Goal: Task Accomplishment & Management: Complete application form

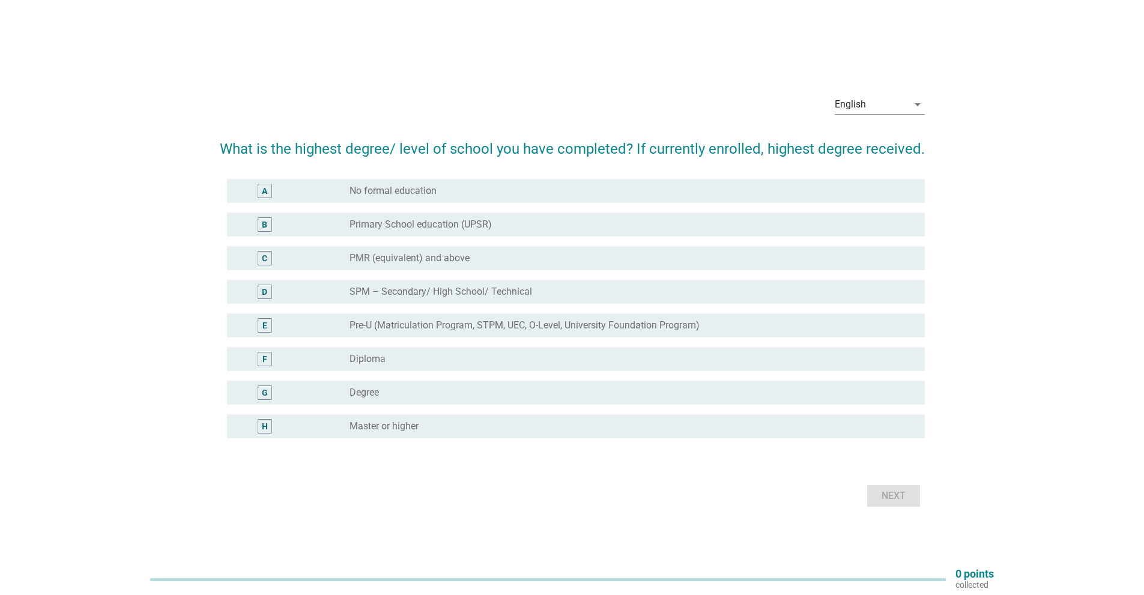
click at [458, 388] on div "radio_button_unchecked Degree" at bounding box center [627, 393] width 556 height 12
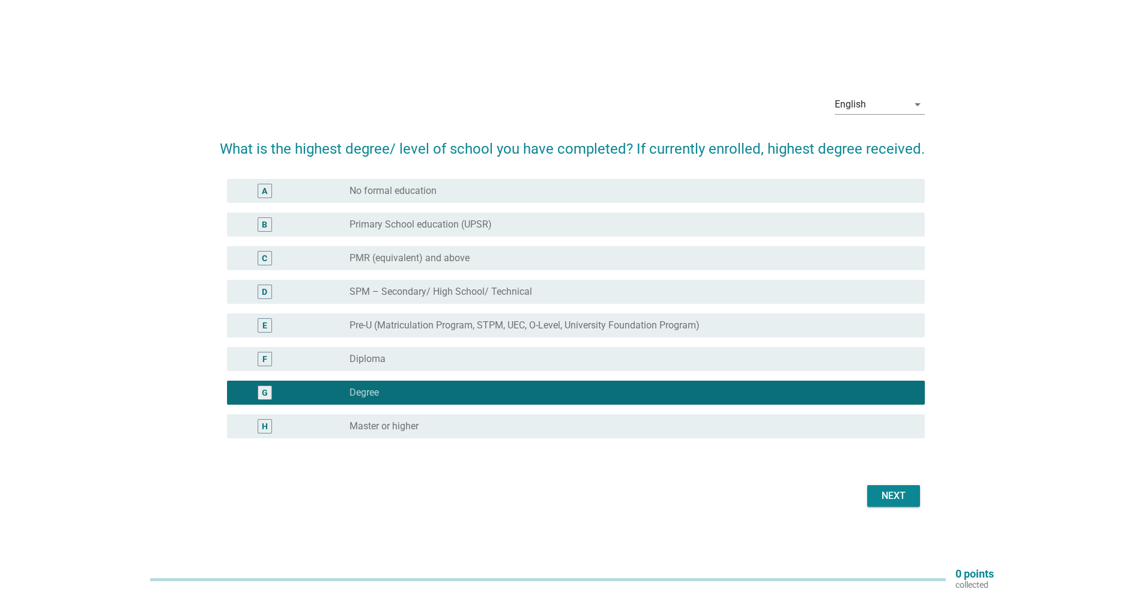
click at [913, 495] on button "Next" at bounding box center [893, 496] width 53 height 22
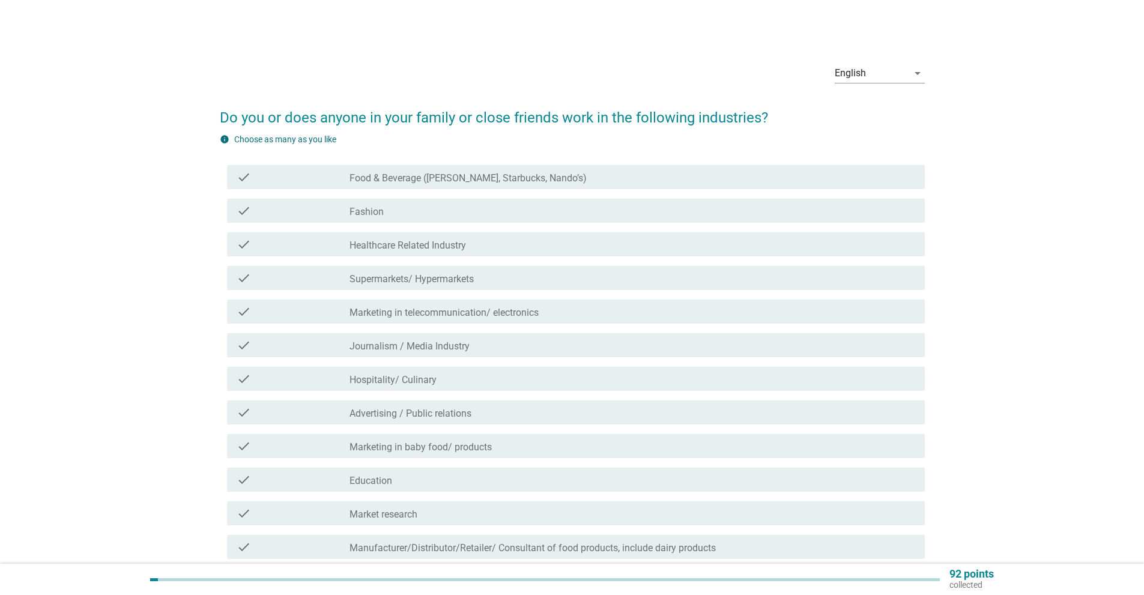
click at [343, 184] on div "check" at bounding box center [293, 177] width 113 height 14
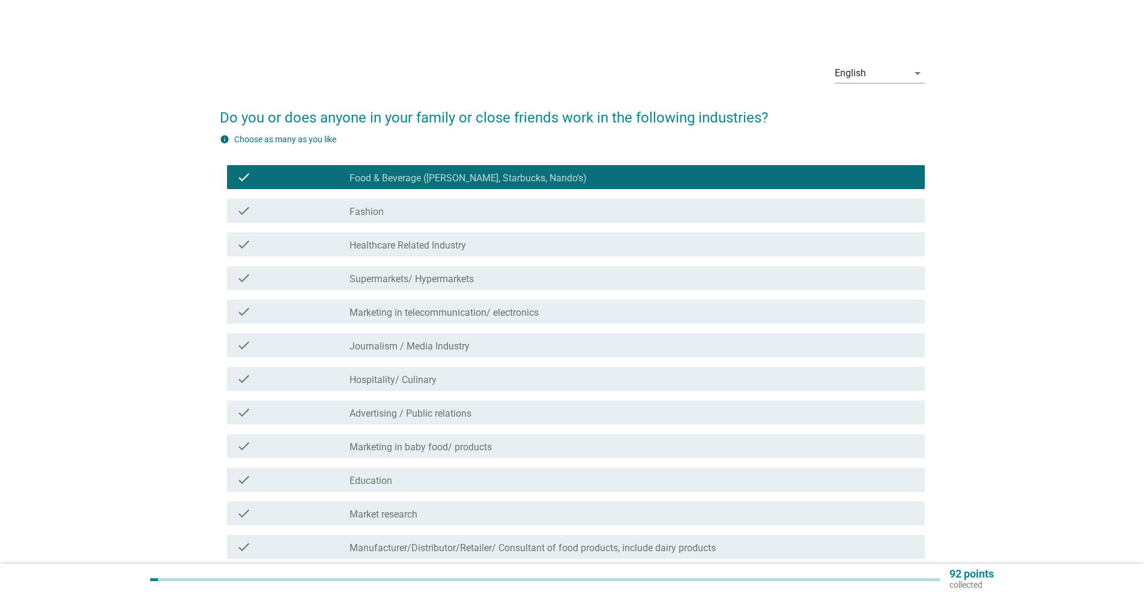
click at [474, 252] on div "check check_box_outline_blank Healthcare Related Industry" at bounding box center [576, 244] width 698 height 24
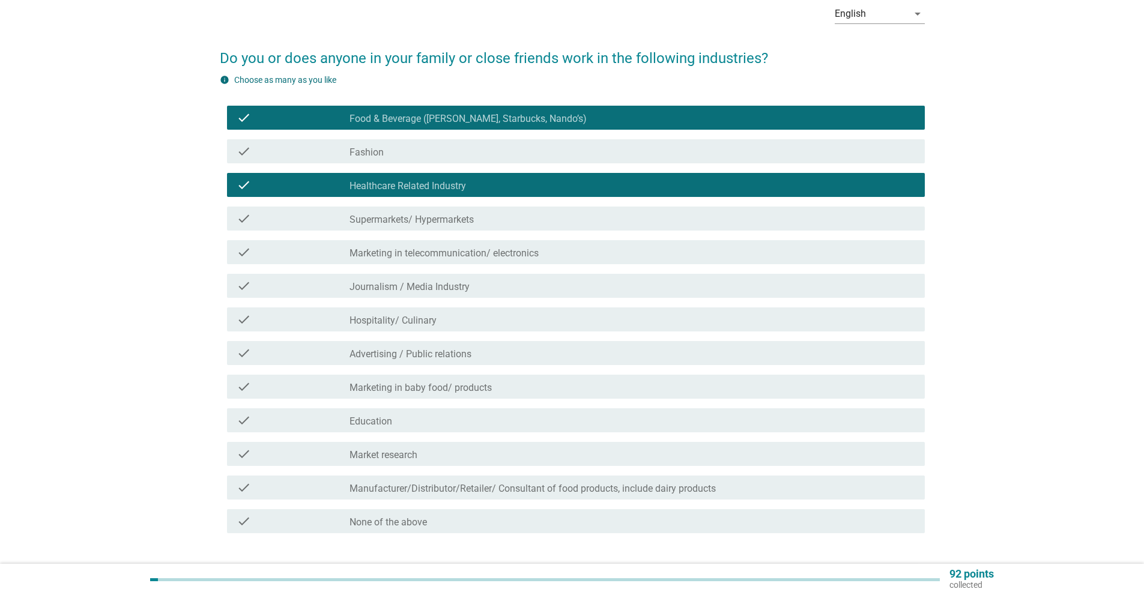
scroll to position [60, 0]
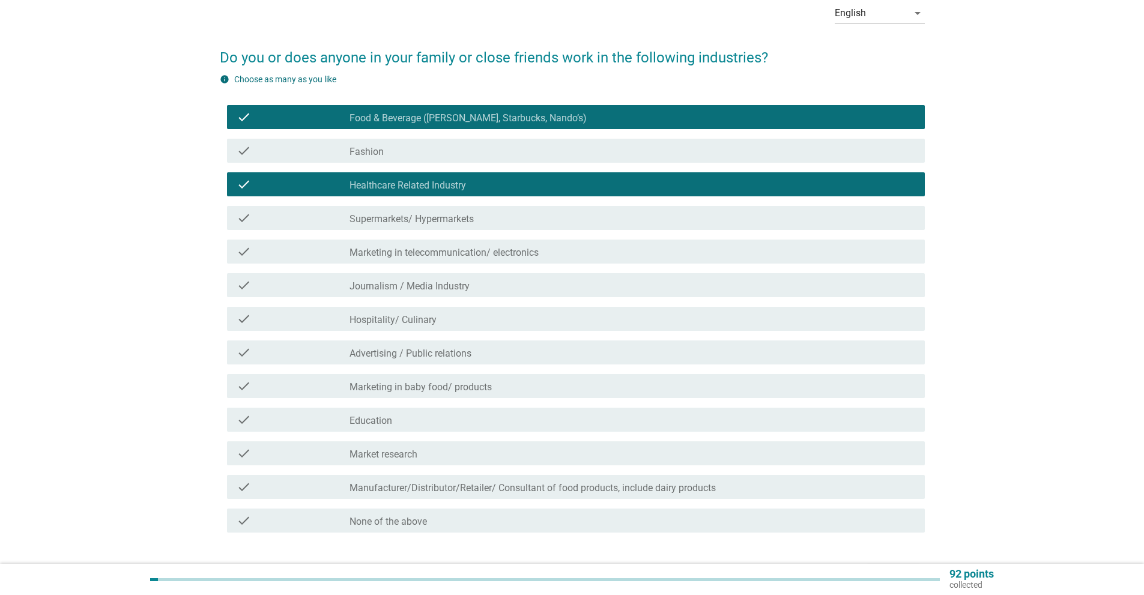
click at [427, 426] on div "check_box_outline_blank Education" at bounding box center [632, 419] width 566 height 14
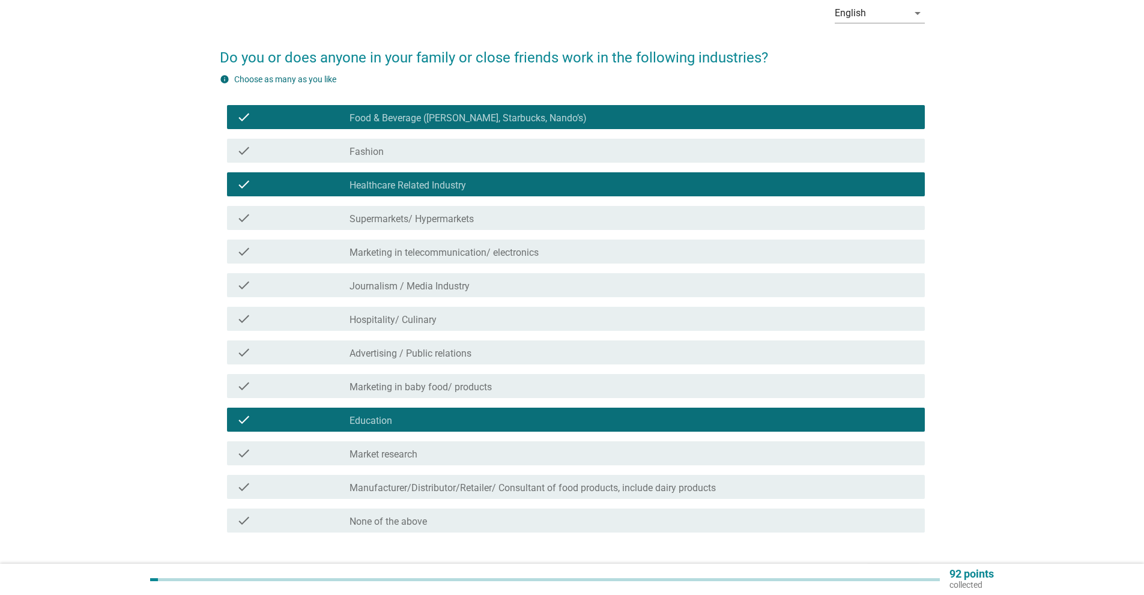
scroll to position [140, 0]
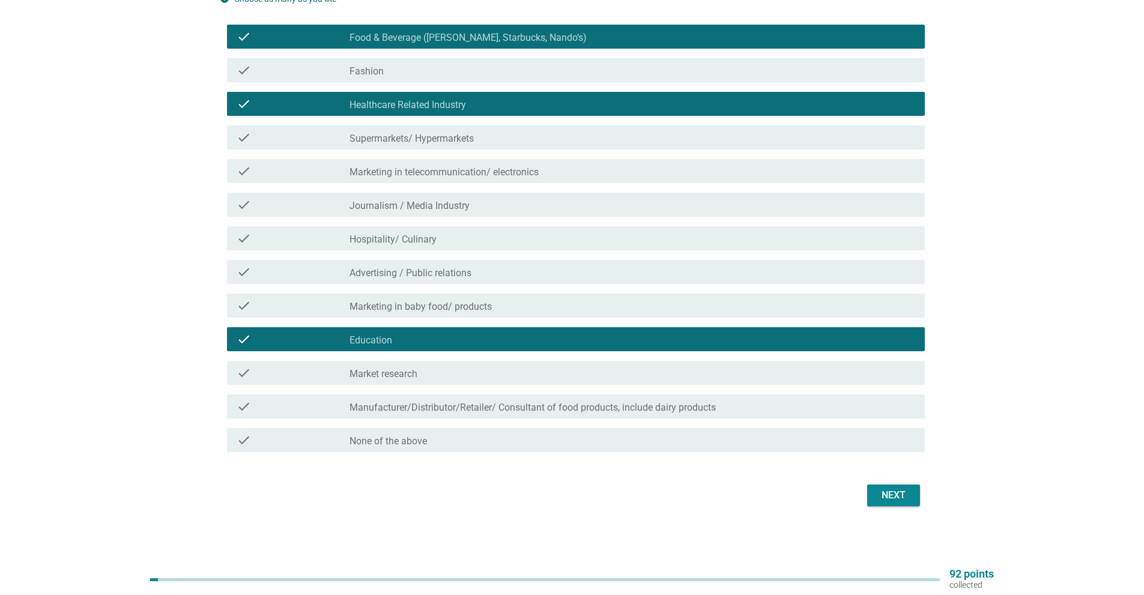
click at [903, 498] on div "Next" at bounding box center [894, 495] width 34 height 14
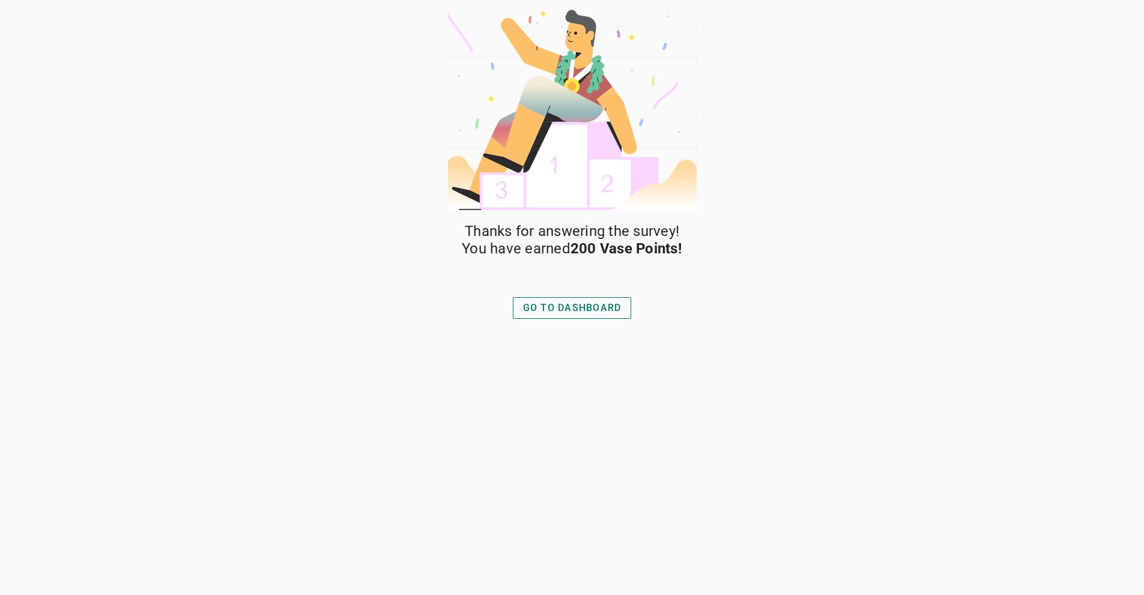
click at [606, 310] on div "GO TO DASHBOARD" at bounding box center [572, 308] width 98 height 14
